Goal: Information Seeking & Learning: Learn about a topic

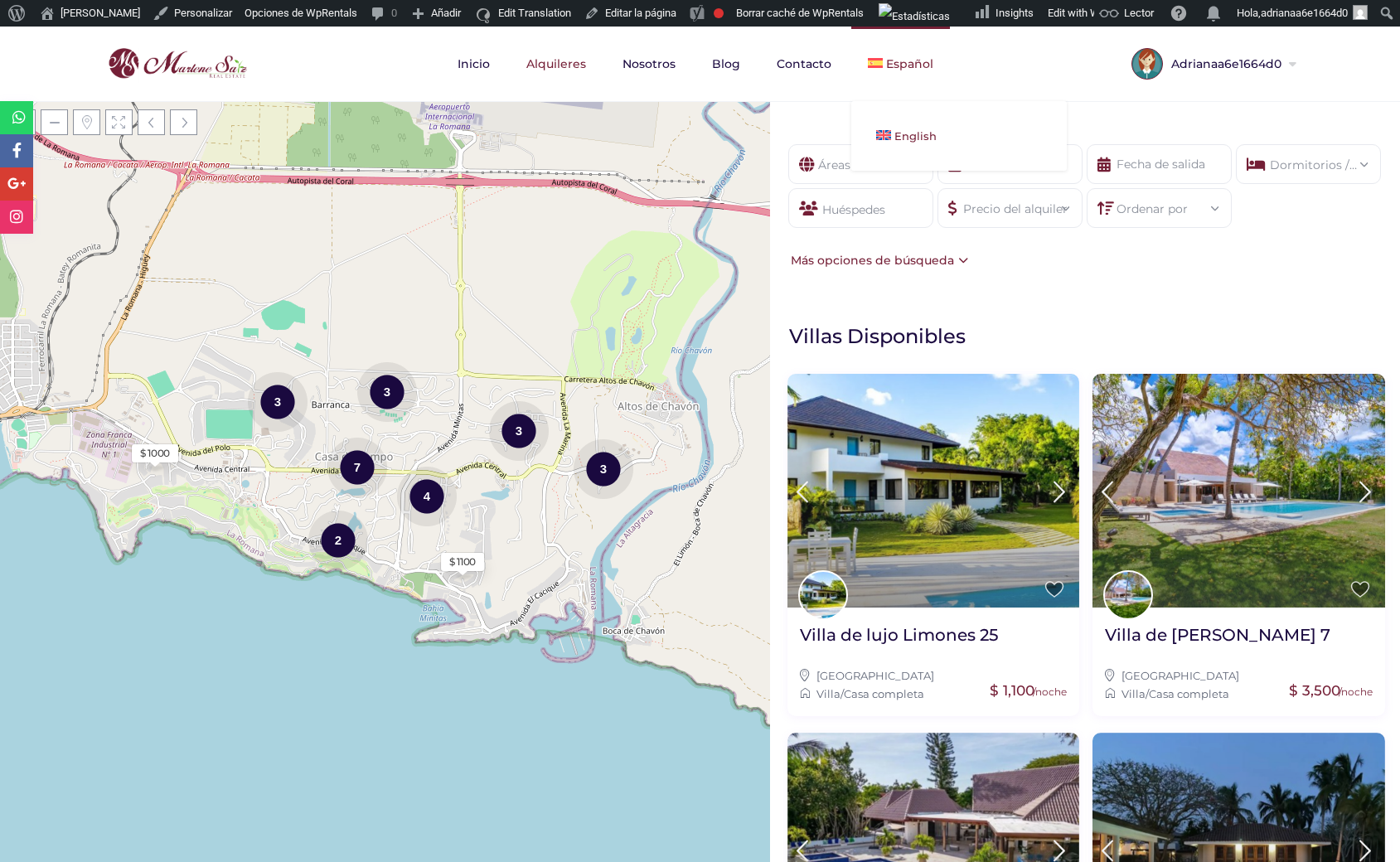
click at [891, 130] on link "English" at bounding box center [958, 136] width 215 height 36
click at [894, 131] on span "English" at bounding box center [915, 136] width 42 height 13
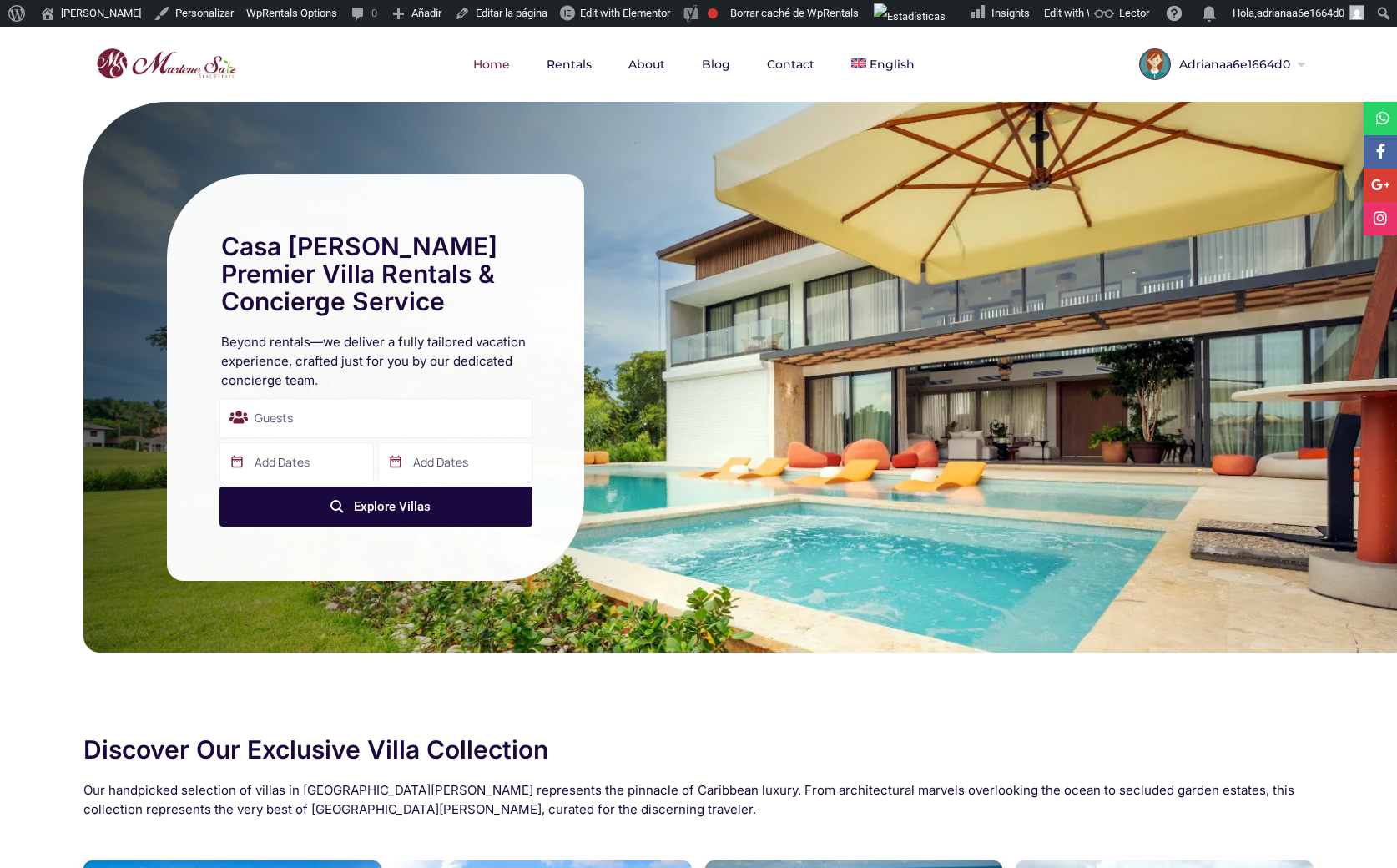
click at [287, 436] on div "Guests" at bounding box center [375, 418] width 313 height 40
